Goal: Check status: Check status

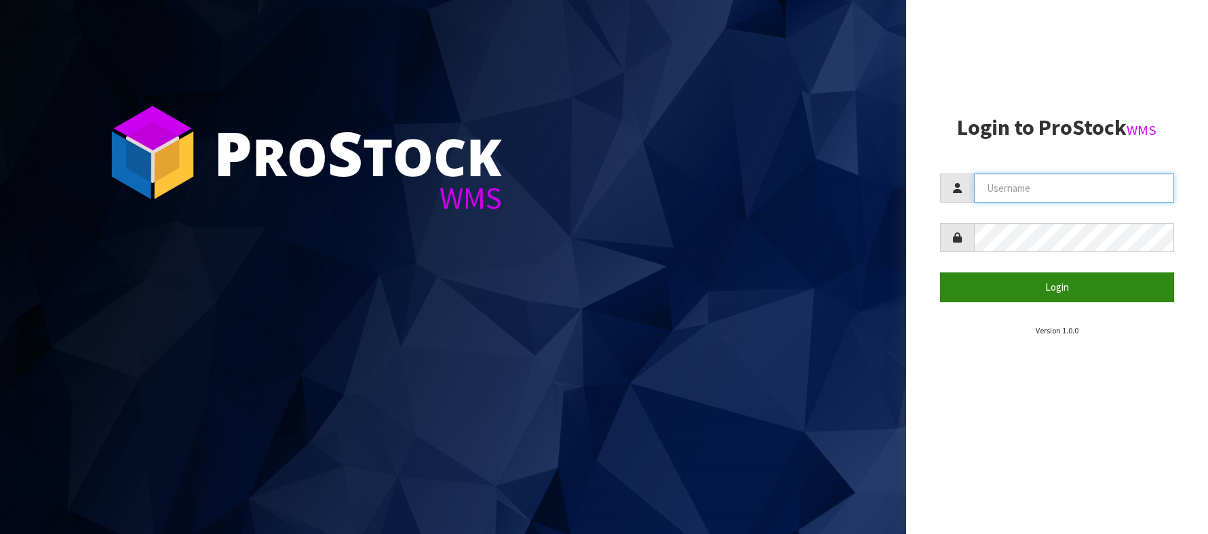
type input "[EMAIL_ADDRESS][DOMAIN_NAME]"
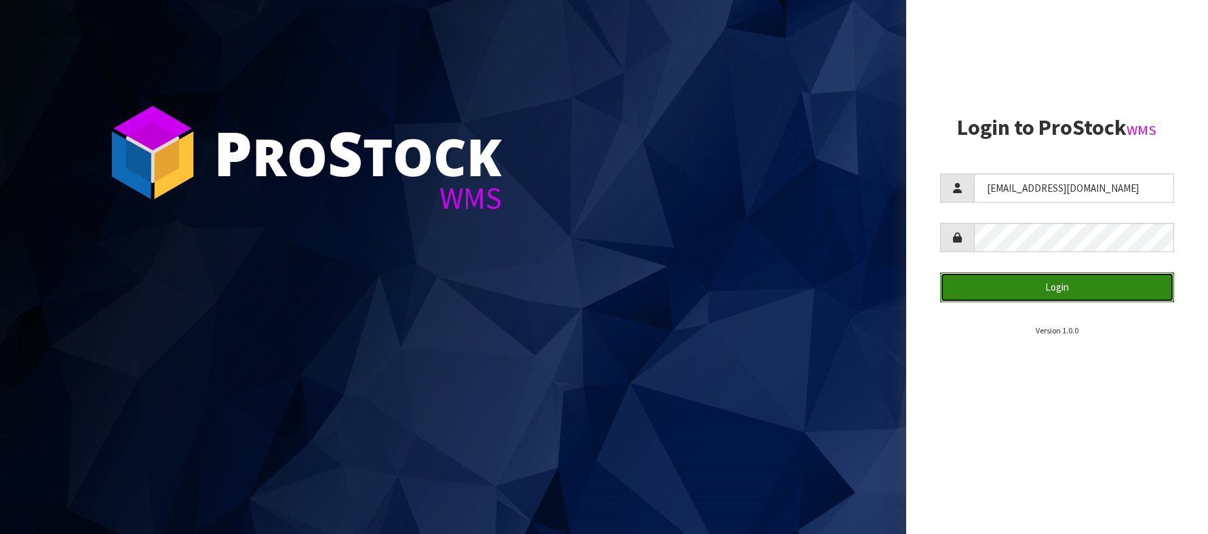
click at [1019, 292] on button "Login" at bounding box center [1057, 287] width 234 height 29
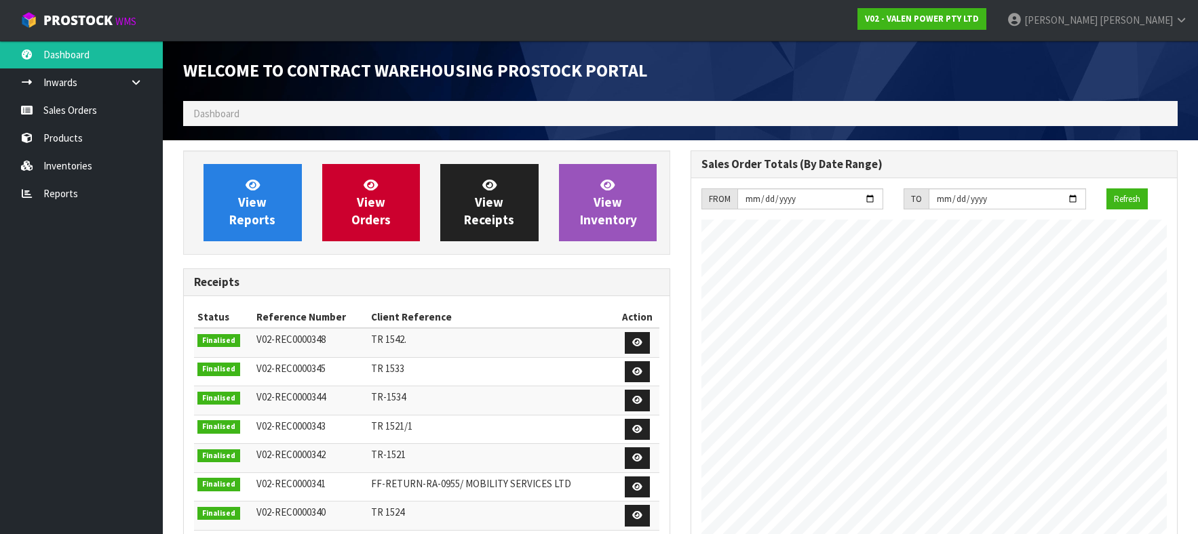
scroll to position [782, 507]
click at [64, 112] on link "Sales Orders" at bounding box center [81, 110] width 163 height 28
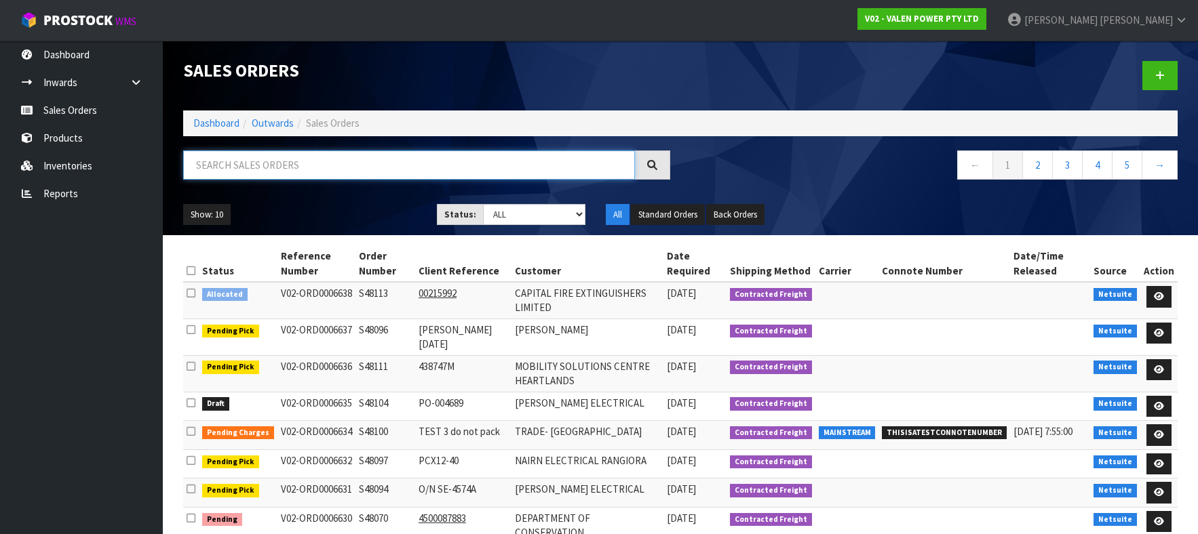
click at [276, 164] on input "text" at bounding box center [409, 165] width 452 height 29
paste input "S48090"
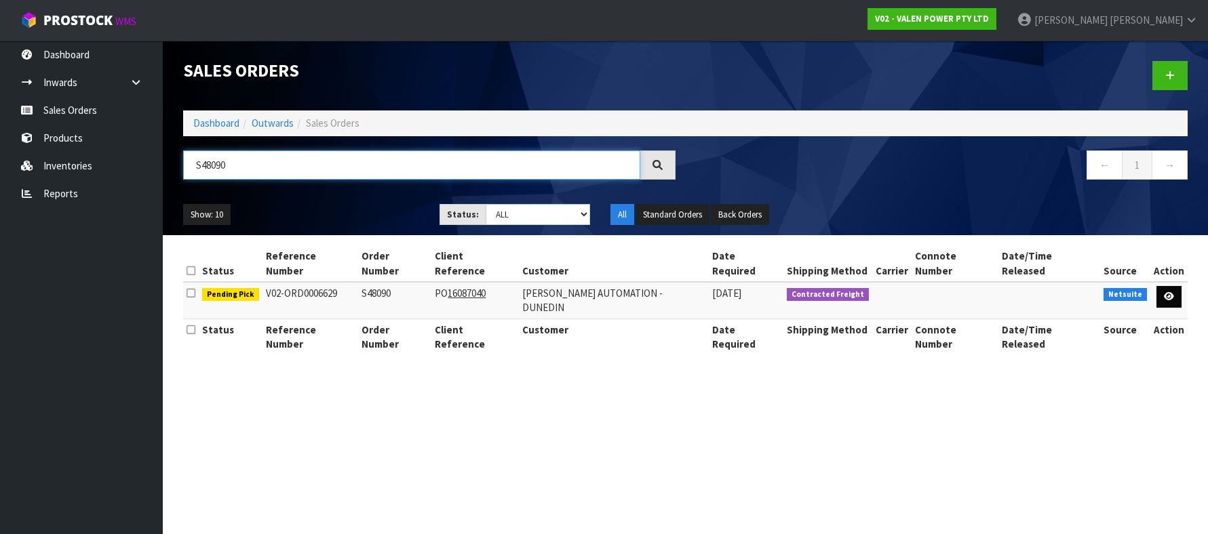
type input "S48090"
click at [1174, 286] on link at bounding box center [1168, 297] width 25 height 22
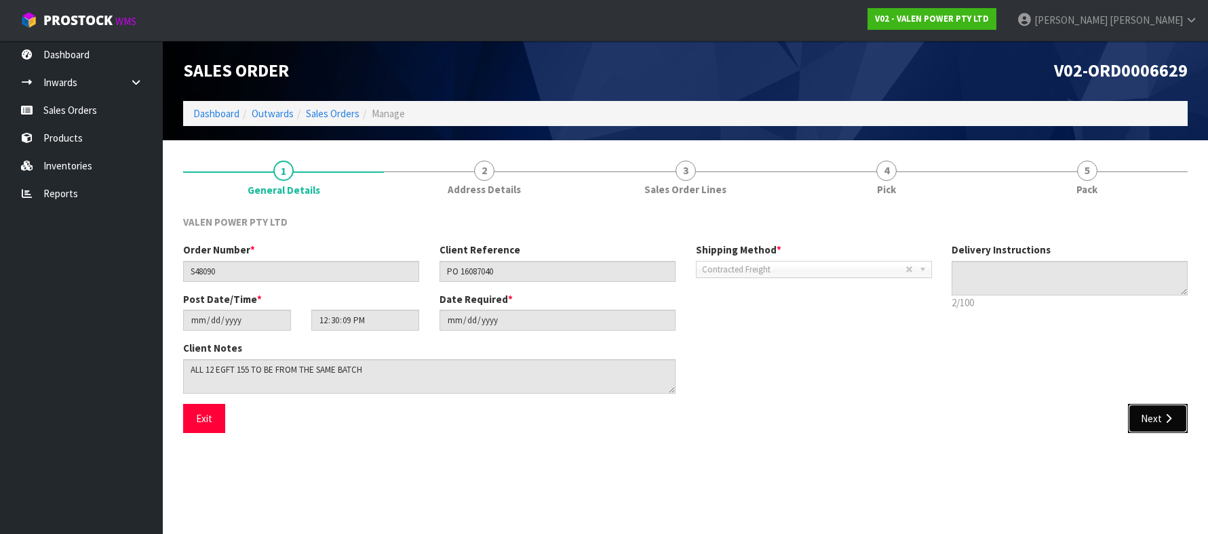
click at [1172, 422] on icon "button" at bounding box center [1168, 419] width 13 height 10
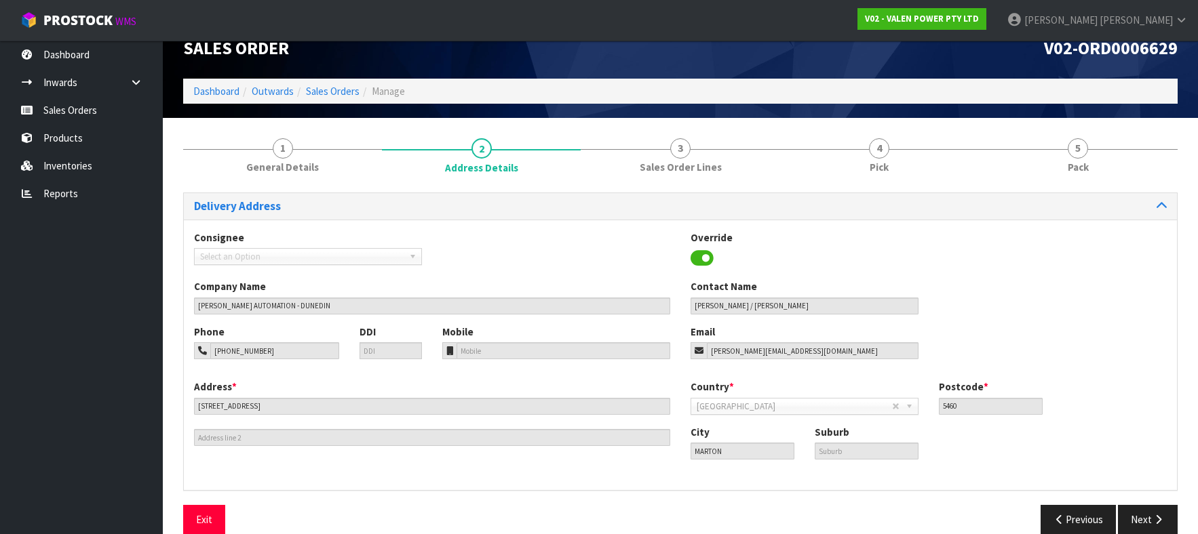
scroll to position [43, 0]
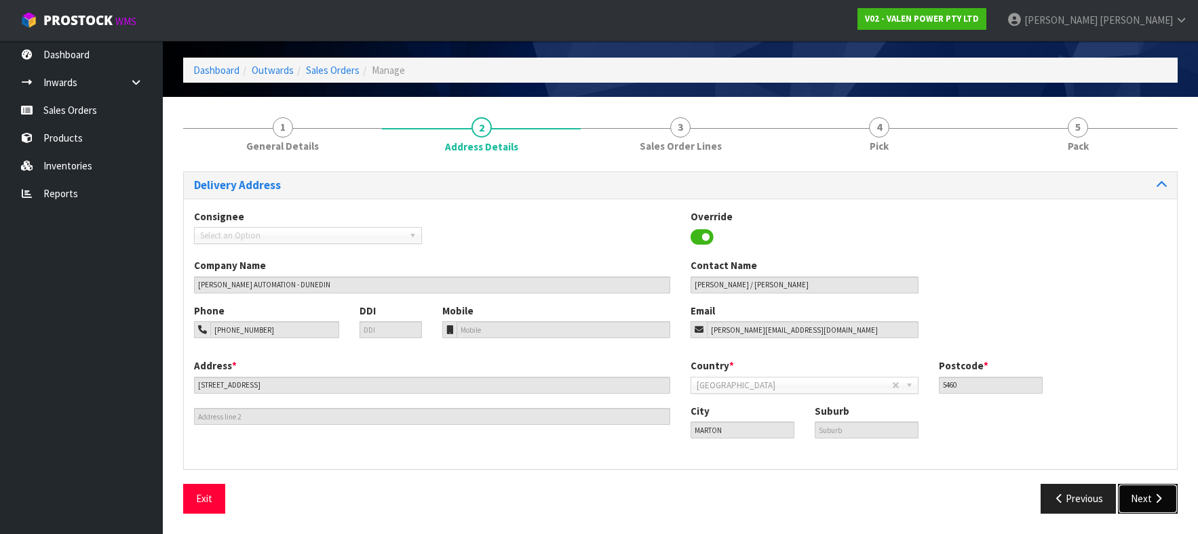
click at [1149, 493] on button "Next" at bounding box center [1148, 498] width 60 height 29
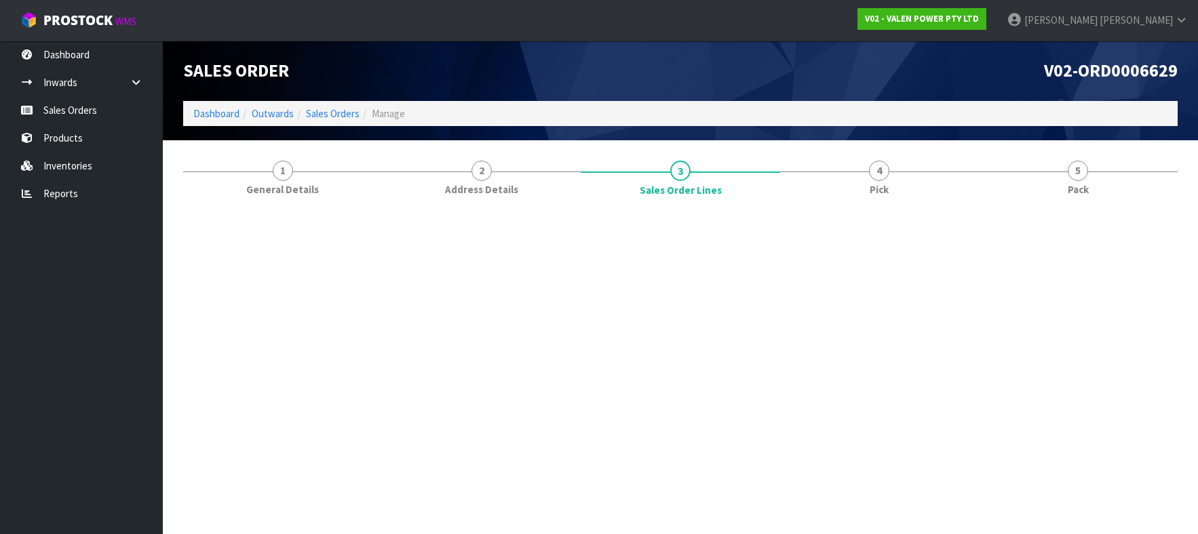
scroll to position [0, 0]
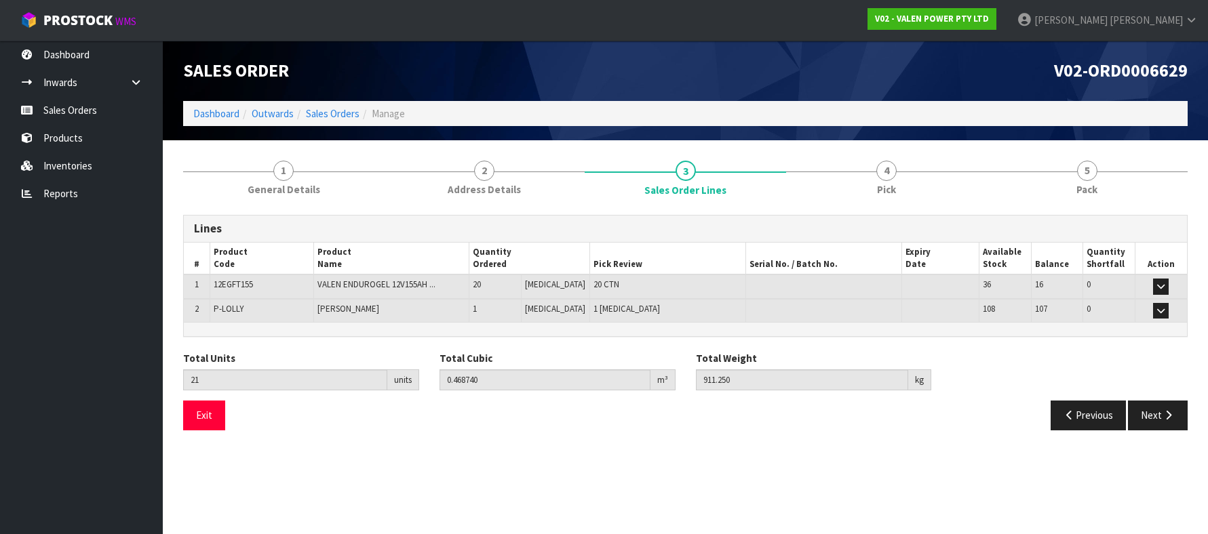
click at [682, 451] on section "Edit Sales Order V02-ORD0006629 Dashboard Outwards Sales Orders Manage Sales Or…" at bounding box center [604, 267] width 1208 height 534
click at [1168, 419] on icon "button" at bounding box center [1168, 415] width 13 height 10
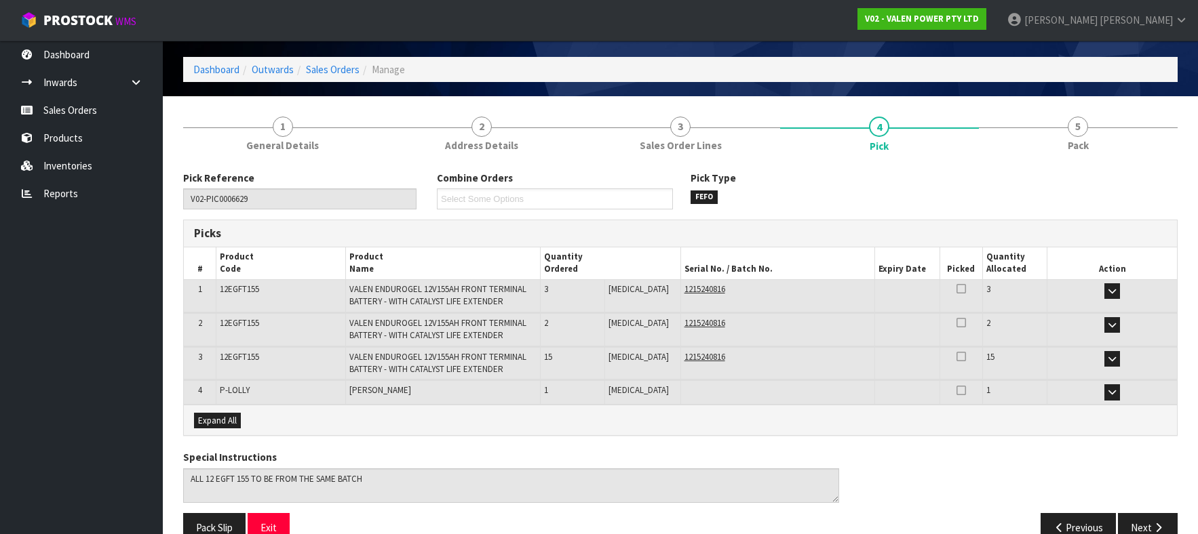
scroll to position [68, 0]
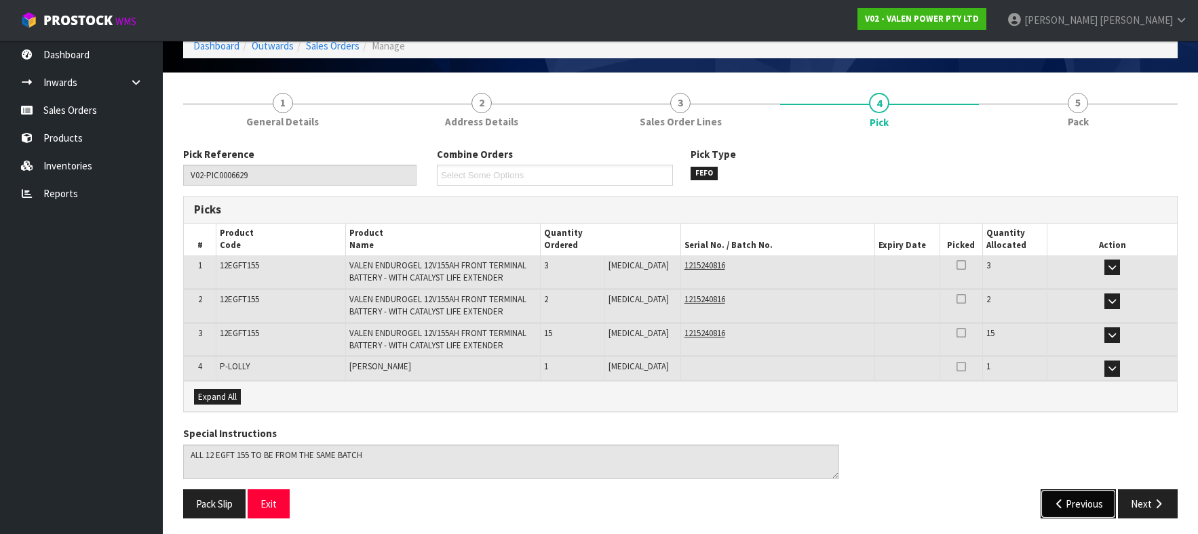
click at [1095, 507] on button "Previous" at bounding box center [1078, 504] width 76 height 29
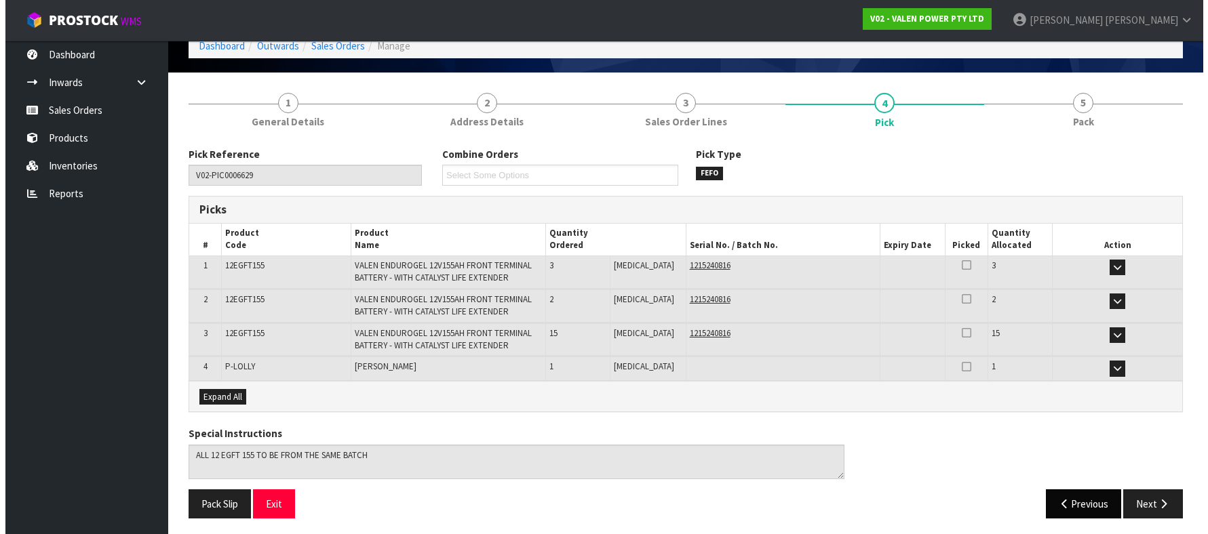
scroll to position [0, 0]
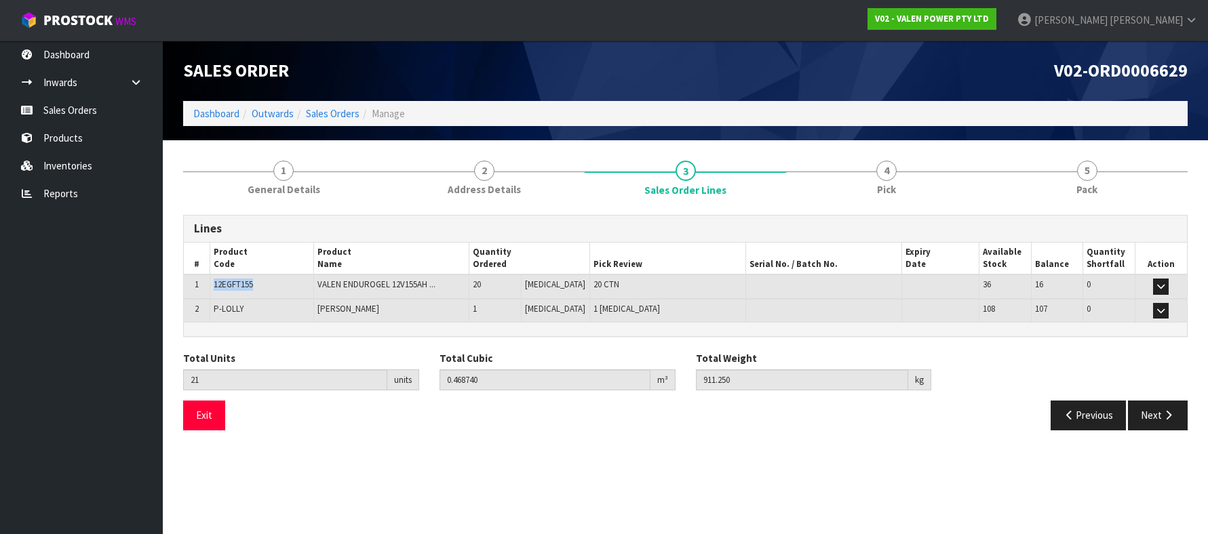
drag, startPoint x: 257, startPoint y: 285, endPoint x: 215, endPoint y: 290, distance: 42.3
click at [215, 290] on td "12EGFT155" at bounding box center [262, 287] width 104 height 24
copy span "12EGFT155"
